Goal: Task Accomplishment & Management: Manage account settings

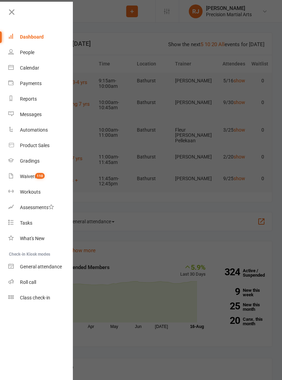
click at [29, 281] on div "Roll call" at bounding box center [28, 282] width 16 height 6
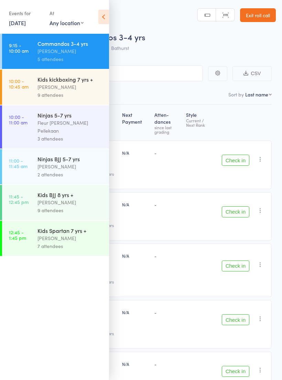
click at [44, 62] on div "5 attendees" at bounding box center [71, 59] width 66 height 8
click at [99, 22] on icon at bounding box center [103, 17] width 11 height 14
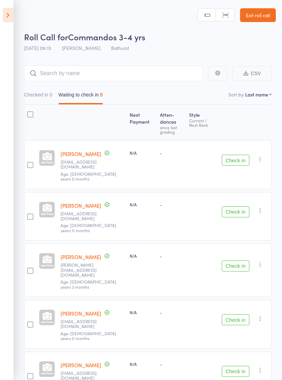
click at [43, 62] on main "CSV Checked in 0 Waiting to check in 5 Sort by Last name First name Last name B…" at bounding box center [141, 242] width 282 height 375
click at [53, 68] on input "search" at bounding box center [113, 73] width 179 height 16
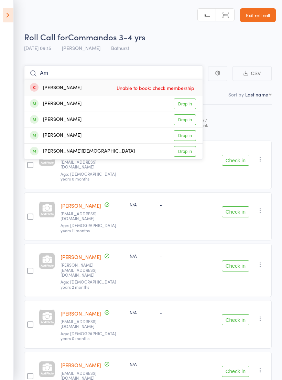
type input "A"
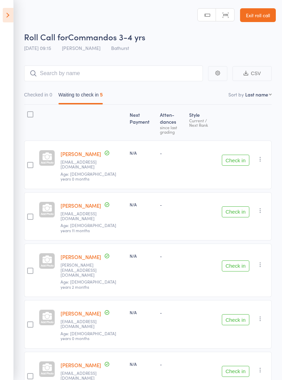
click at [260, 116] on div "Next Payment Atten­dances since last grading Style Current / Next Rank Buster B…" at bounding box center [148, 254] width 248 height 298
click at [237, 260] on button "Check in" at bounding box center [236, 265] width 28 height 11
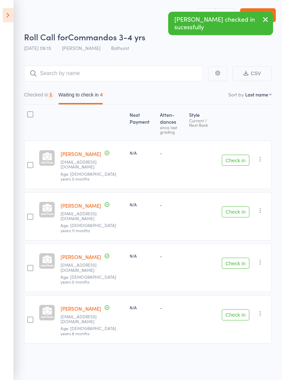
click at [242, 258] on button "Check in" at bounding box center [236, 263] width 28 height 11
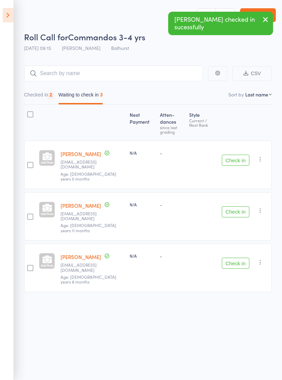
click at [238, 258] on button "Check in" at bounding box center [236, 263] width 28 height 11
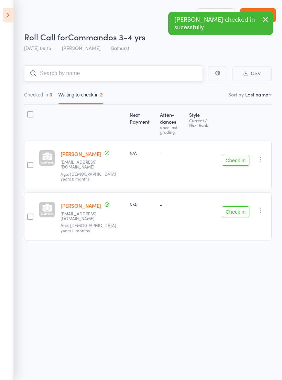
click at [64, 72] on input "search" at bounding box center [113, 73] width 179 height 16
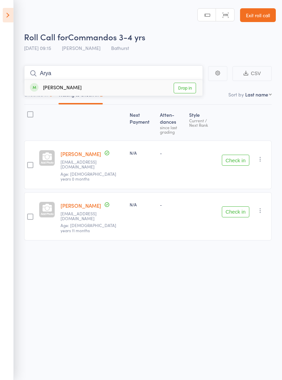
type input "Arya"
click at [190, 92] on link "Drop in" at bounding box center [185, 88] width 22 height 11
click at [268, 17] on link "Exit roll call" at bounding box center [258, 15] width 36 height 14
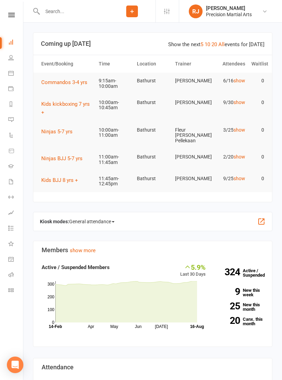
click at [63, 9] on input "text" at bounding box center [74, 12] width 69 height 10
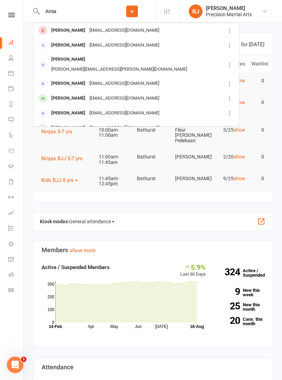
type input "Amia"
click at [58, 28] on div "[PERSON_NAME]" at bounding box center [68, 30] width 38 height 10
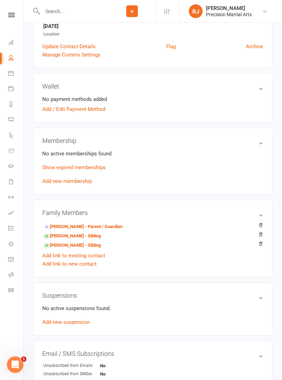
click at [55, 180] on link "Add new membership" at bounding box center [67, 181] width 50 height 6
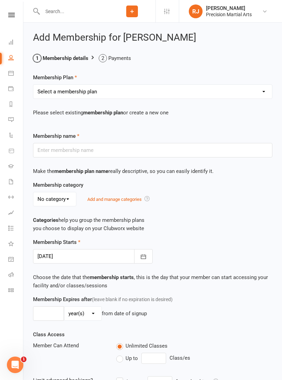
click at [52, 97] on select "Select a membership plan Create new Membership Plan Intermediate (3x classes) c…" at bounding box center [152, 92] width 239 height 14
select select "3"
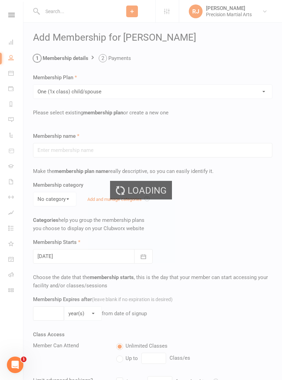
type input "One (1x class) child/spouse"
select select "0"
type input "0"
type input "1"
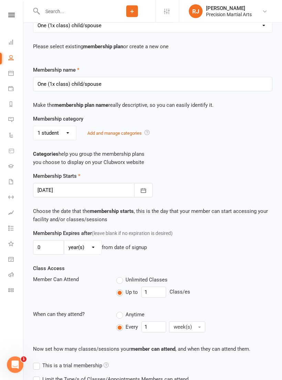
scroll to position [223, 0]
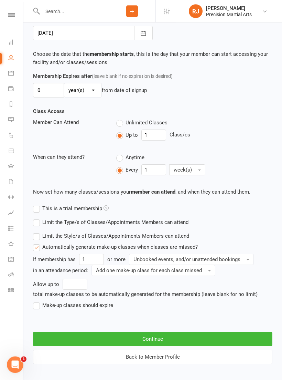
click at [92, 340] on button "Continue" at bounding box center [153, 339] width 240 height 14
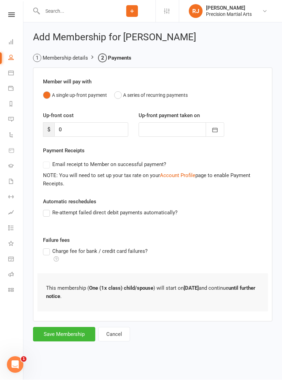
scroll to position [0, 0]
click at [65, 334] on button "Save Membership" at bounding box center [64, 334] width 62 height 14
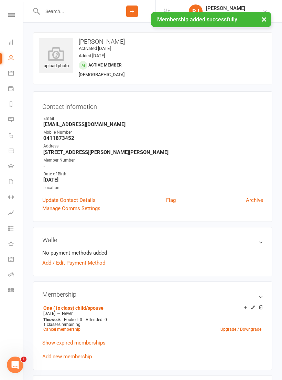
click at [14, 17] on icon at bounding box center [11, 15] width 7 height 4
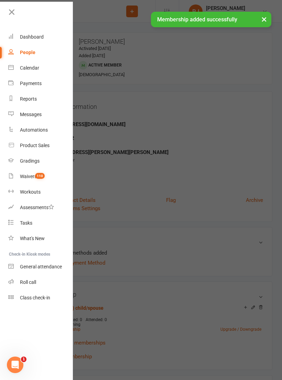
click at [32, 283] on div "Roll call" at bounding box center [28, 282] width 16 height 6
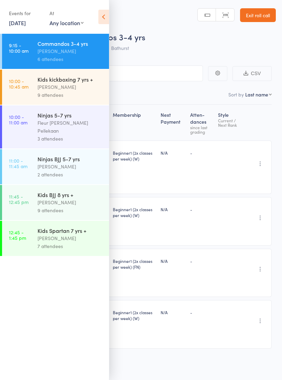
click at [104, 16] on icon at bounding box center [103, 17] width 11 height 14
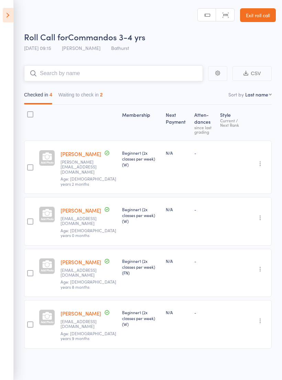
click at [78, 75] on input "search" at bounding box center [113, 73] width 179 height 16
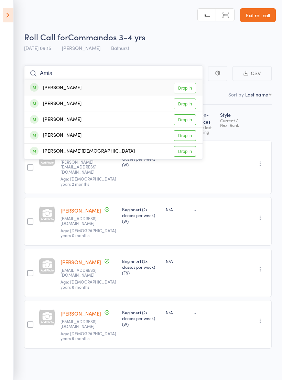
type input "Amia"
click at [195, 88] on link "Drop in" at bounding box center [185, 88] width 22 height 11
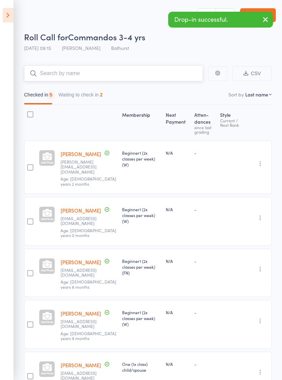
click at [83, 96] on button "Waiting to check in 2" at bounding box center [81, 96] width 44 height 16
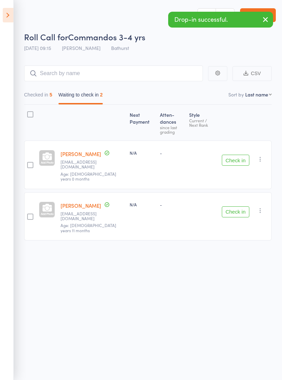
click at [264, 156] on icon "button" at bounding box center [260, 159] width 7 height 7
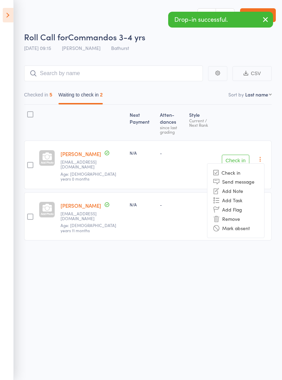
click at [245, 214] on li "Remove" at bounding box center [236, 218] width 57 height 9
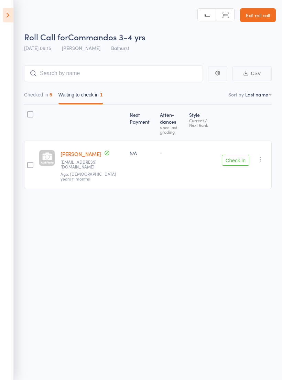
click at [263, 156] on icon "button" at bounding box center [260, 159] width 7 height 7
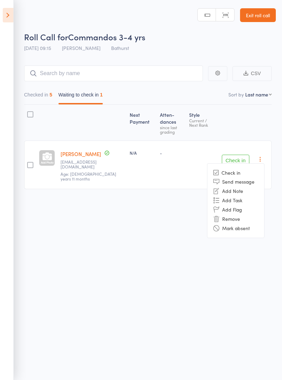
click at [251, 257] on div "Roll Call for Commandos 3-4 yrs 16 Aug 09:15 Jordan Hickey Bathurst Manual sear…" at bounding box center [141, 190] width 282 height 380
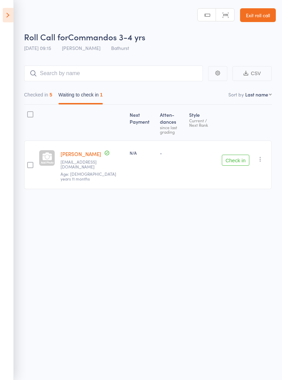
click at [266, 14] on link "Exit roll call" at bounding box center [258, 15] width 36 height 14
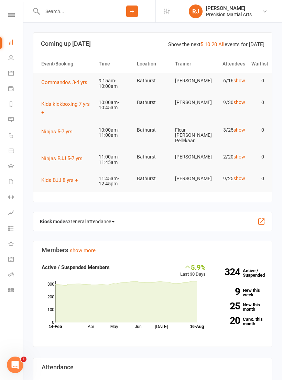
click at [65, 15] on input "text" at bounding box center [74, 12] width 69 height 10
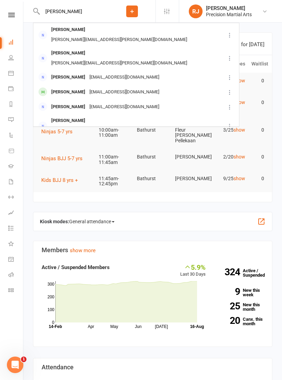
type input "Milli"
click at [97, 72] on div "ronomilly0@gmail.com" at bounding box center [124, 77] width 74 height 10
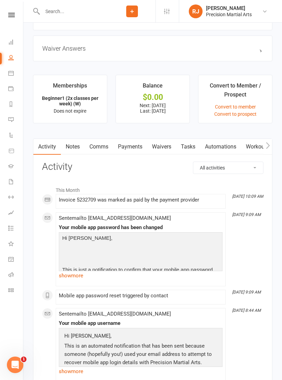
click at [129, 144] on link "Payments" at bounding box center [130, 147] width 34 height 16
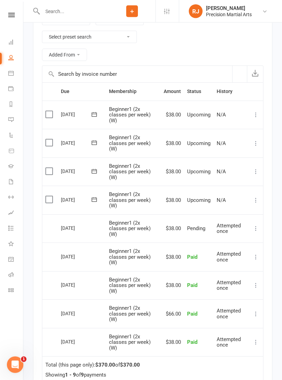
scroll to position [735, 0]
click at [256, 197] on icon at bounding box center [256, 200] width 7 height 7
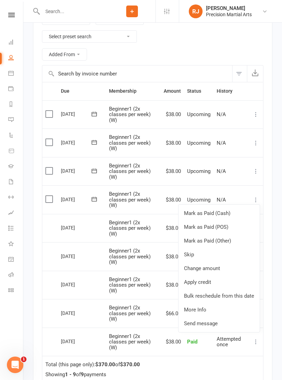
click at [210, 261] on link "Change amount" at bounding box center [219, 268] width 81 height 14
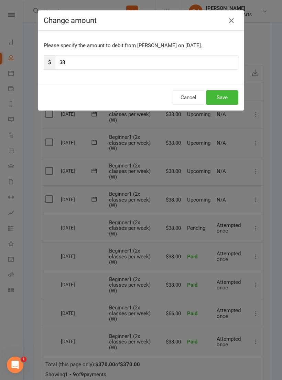
click at [60, 63] on input "38" at bounding box center [146, 62] width 183 height 14
click at [167, 61] on input "38" at bounding box center [146, 62] width 183 height 14
type input "3"
type input "63"
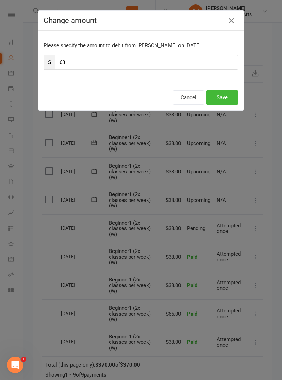
click at [228, 96] on button "Save" at bounding box center [222, 97] width 32 height 14
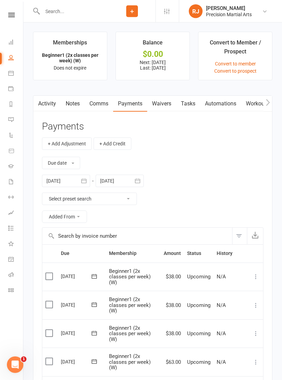
scroll to position [572, 0]
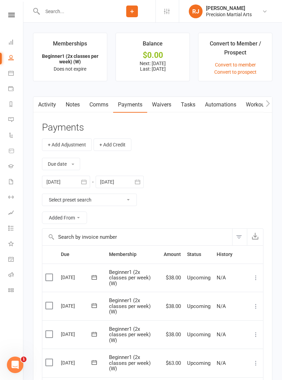
click at [74, 106] on link "Notes" at bounding box center [73, 105] width 24 height 16
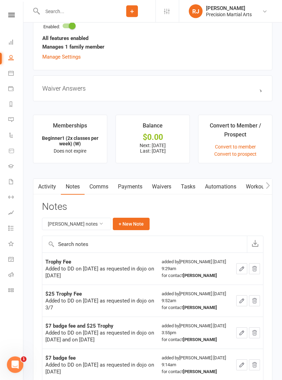
scroll to position [490, 0]
click at [128, 227] on button "+ New Note" at bounding box center [131, 224] width 37 height 12
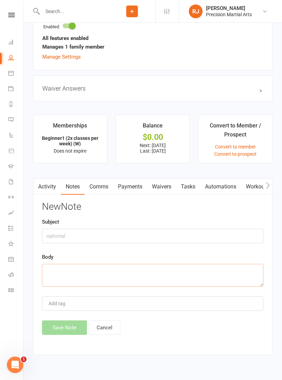
click at [56, 273] on textarea at bounding box center [153, 275] width 222 height 23
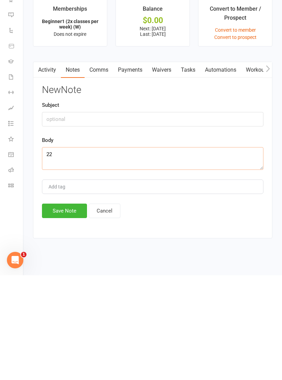
scroll to position [511, 0]
type textarea "22/8/25"
click at [54, 217] on input "text" at bounding box center [153, 224] width 222 height 14
type input "$25 trophy fee"
click at [43, 252] on textarea "22/8/25" at bounding box center [153, 263] width 222 height 23
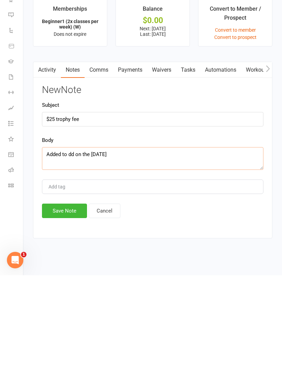
click at [135, 252] on textarea "Added to dd on the 22/8/25" at bounding box center [153, 263] width 222 height 23
type textarea "Added to dd on the 22/8/25 as requested on 16/8/25"
click at [58, 308] on button "Save Note" at bounding box center [64, 315] width 45 height 14
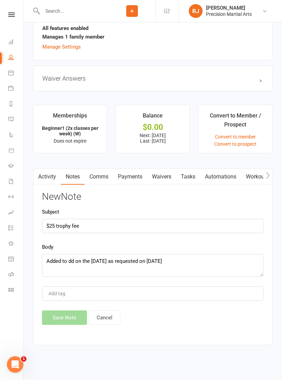
scroll to position [500, 0]
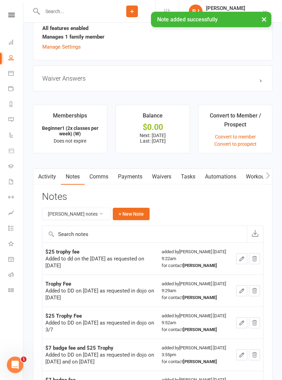
click at [13, 12] on div "× Note added successfully" at bounding box center [136, 12] width 273 height 0
click at [3, 12] on div "× Note added successfully" at bounding box center [136, 12] width 273 height 0
click at [12, 12] on div "× Note added successfully" at bounding box center [136, 12] width 273 height 0
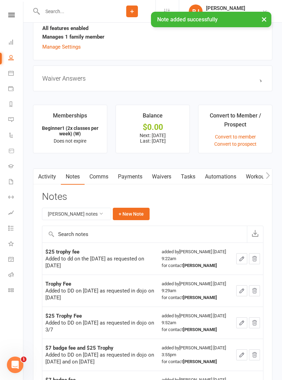
click at [13, 12] on div "× Note added successfully" at bounding box center [136, 12] width 273 height 0
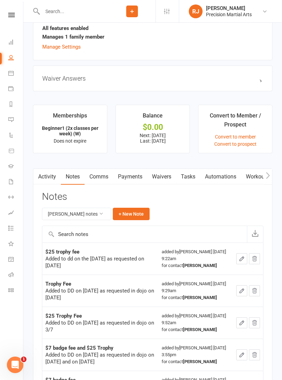
click at [11, 14] on icon at bounding box center [11, 15] width 7 height 4
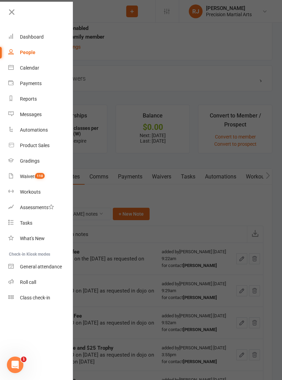
click at [29, 40] on div "Dashboard" at bounding box center [32, 37] width 24 height 6
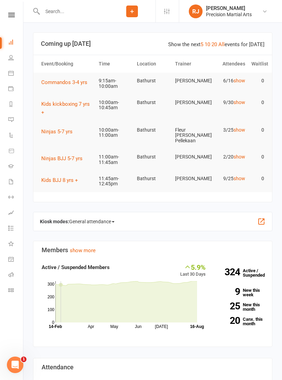
click at [16, 13] on link at bounding box center [11, 15] width 24 height 4
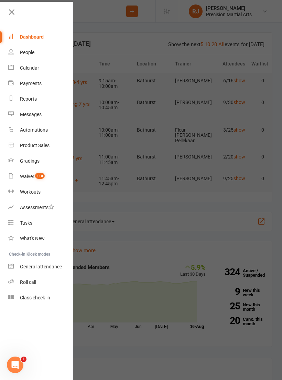
click at [13, 18] on link at bounding box center [40, 14] width 66 height 15
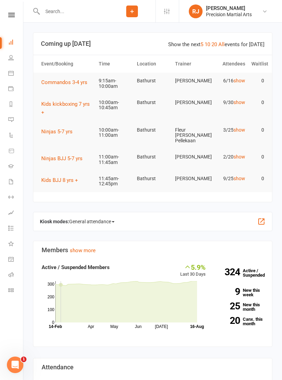
click at [9, 17] on icon at bounding box center [11, 15] width 7 height 4
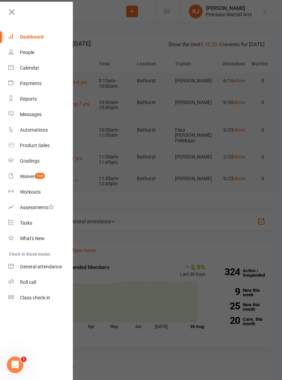
click at [47, 286] on link "Roll call" at bounding box center [40, 281] width 65 height 15
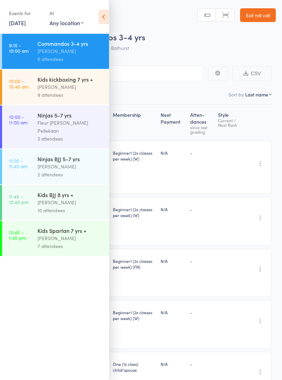
click at [104, 16] on icon at bounding box center [103, 17] width 11 height 14
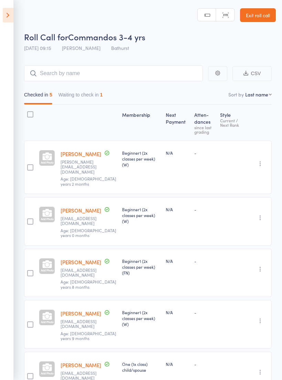
click at [103, 94] on div "1" at bounding box center [101, 95] width 3 height 6
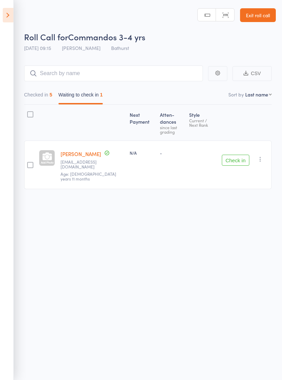
click at [235, 155] on button "Check in" at bounding box center [236, 160] width 28 height 11
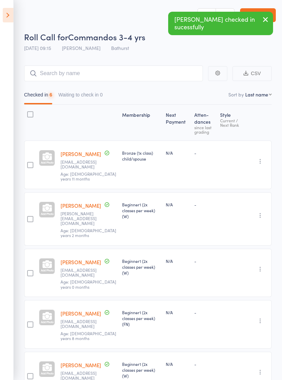
click at [266, 23] on icon "button" at bounding box center [266, 19] width 8 height 9
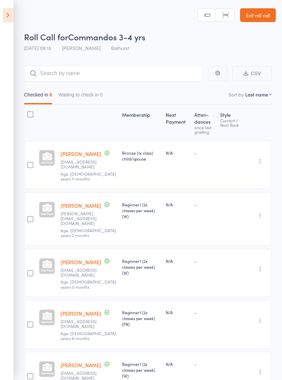
click at [263, 17] on link "Exit roll call" at bounding box center [258, 15] width 36 height 14
